Goal: Find specific page/section: Find specific page/section

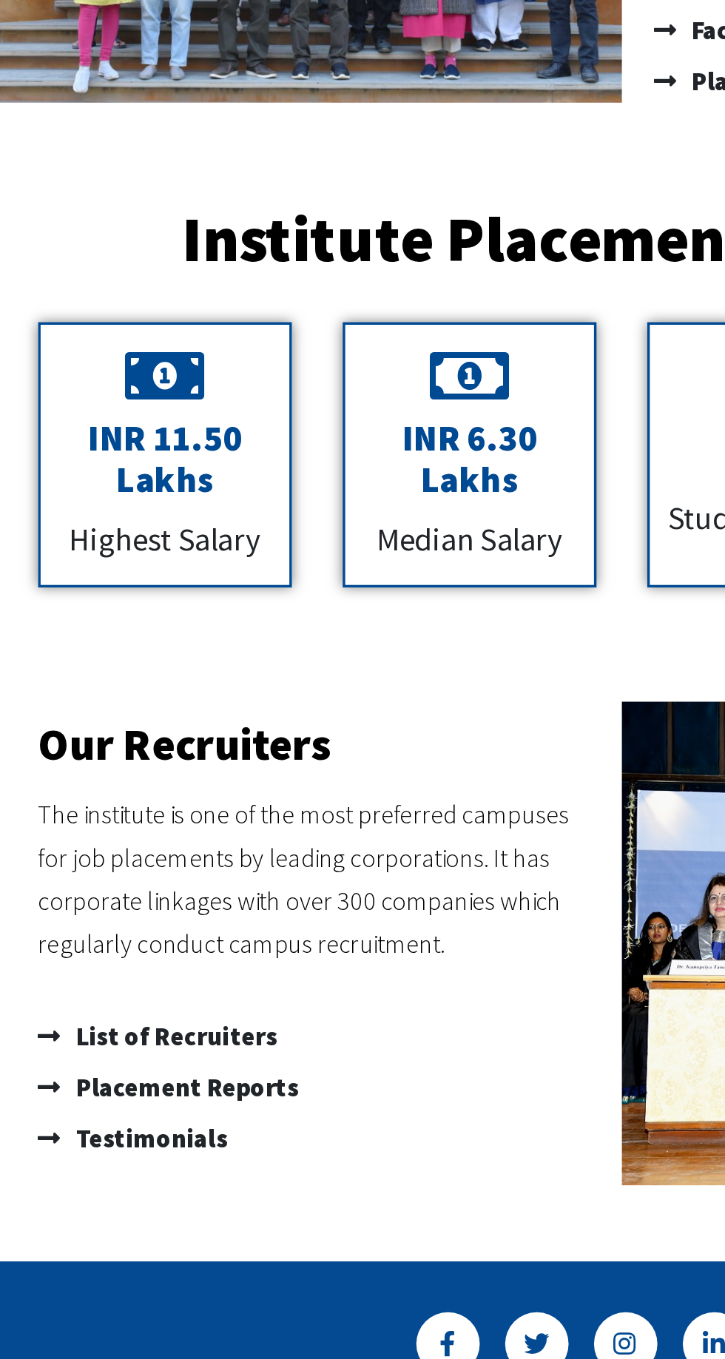
click at [27, 996] on icon at bounding box center [31, 1000] width 18 height 15
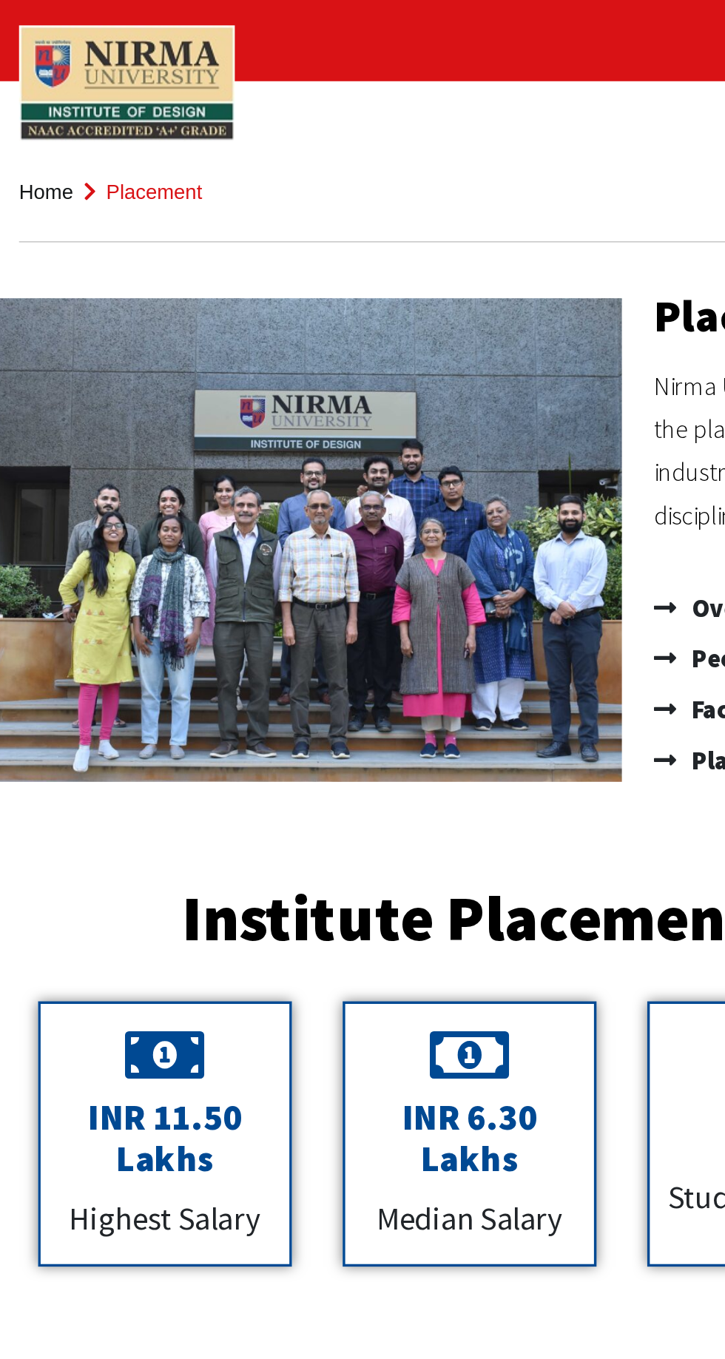
click at [37, 118] on link "Home" at bounding box center [27, 112] width 32 height 13
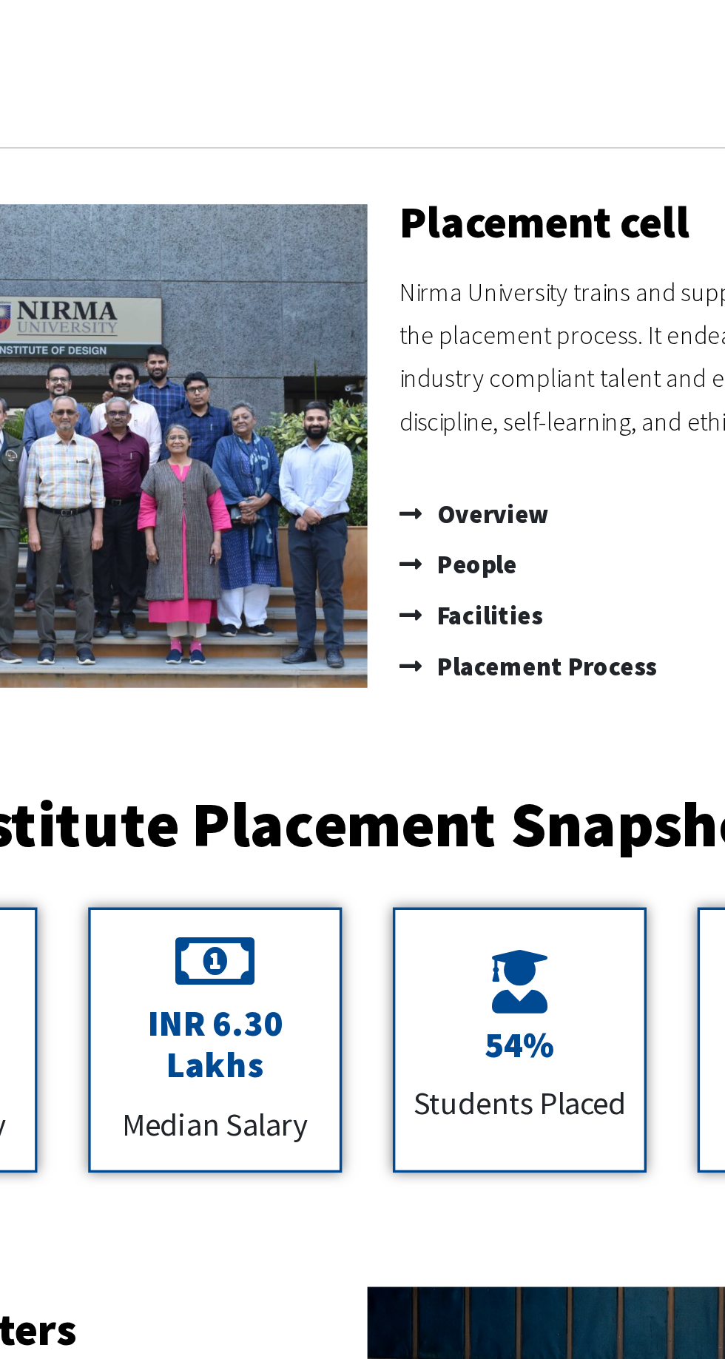
click at [454, 838] on img at bounding box center [545, 946] width 366 height 282
click at [484, 844] on img at bounding box center [545, 946] width 366 height 282
